Goal: Information Seeking & Learning: Learn about a topic

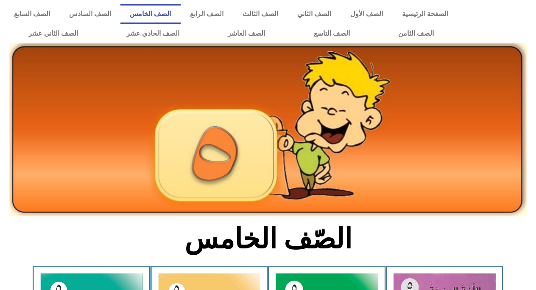
click at [526, 30] on div at bounding box center [499, 24] width 74 height 48
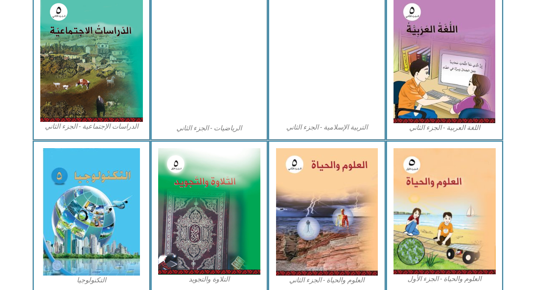
scroll to position [470, 0]
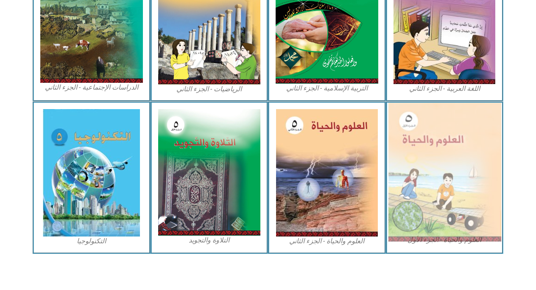
click at [434, 127] on img at bounding box center [444, 172] width 113 height 139
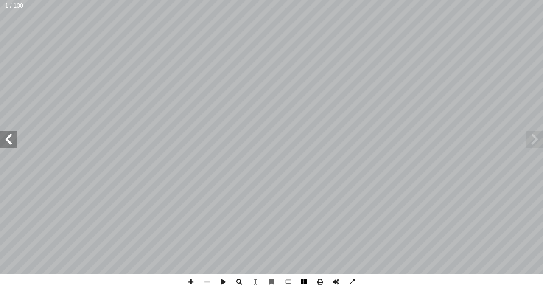
click at [301, 281] on span at bounding box center [304, 282] width 16 height 16
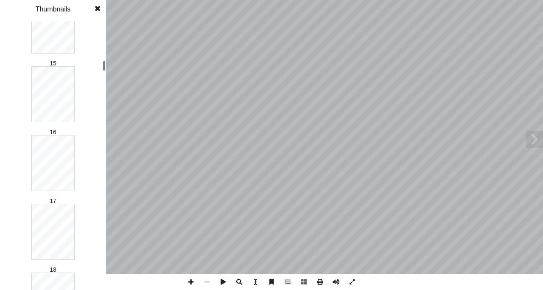
click at [105, 63] on div at bounding box center [104, 66] width 3 height 10
click at [105, 69] on div at bounding box center [104, 66] width 3 height 10
click at [105, 78] on div at bounding box center [104, 77] width 3 height 10
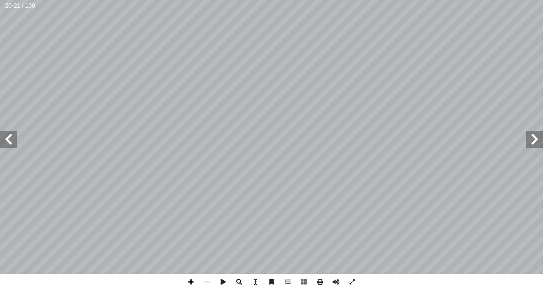
click at [190, 277] on span at bounding box center [191, 282] width 16 height 16
